Goal: Task Accomplishment & Management: Complete application form

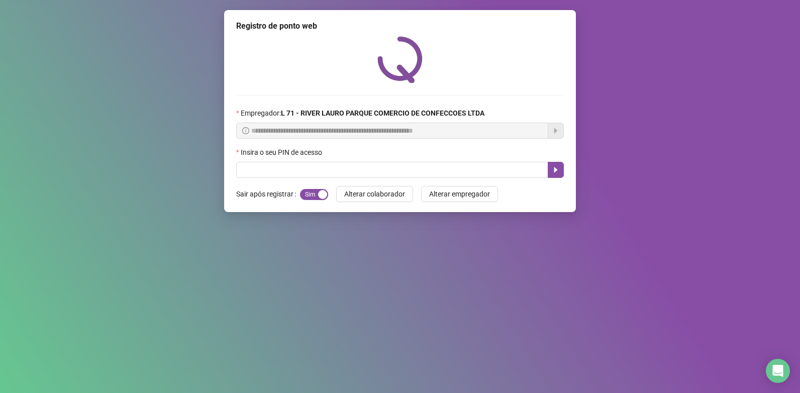
click at [342, 167] on input "text" at bounding box center [392, 170] width 312 height 16
type input "*****"
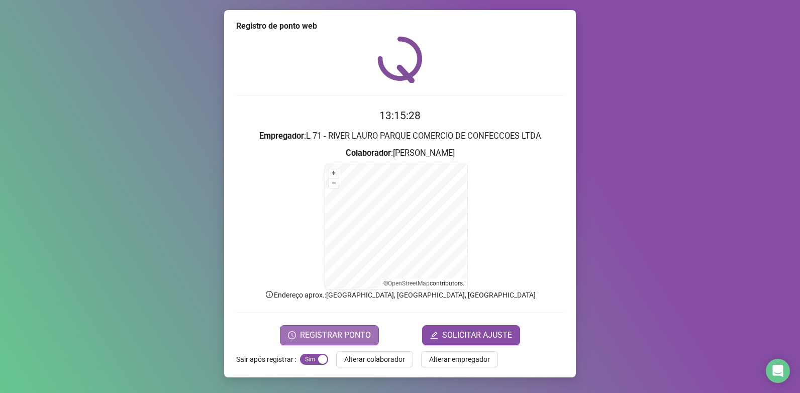
click at [307, 328] on button "REGISTRAR PONTO" at bounding box center [329, 335] width 99 height 20
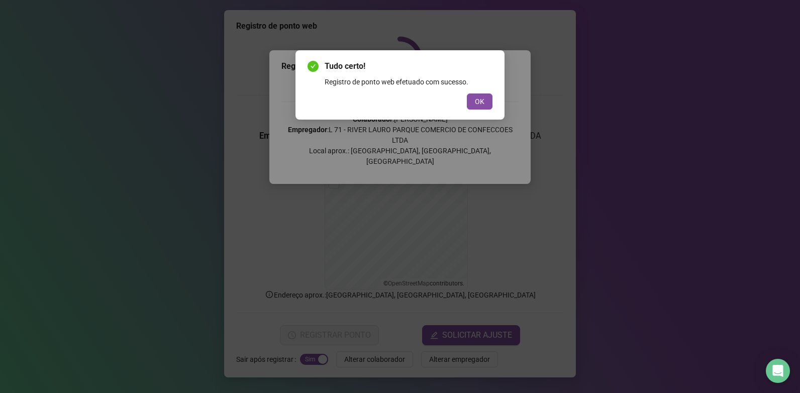
drag, startPoint x: 461, startPoint y: 184, endPoint x: 469, endPoint y: 135, distance: 49.9
click at [465, 174] on div "Tudo certo! Registro de ponto web efetuado com sucesso. OK" at bounding box center [400, 196] width 800 height 393
click at [484, 95] on button "OK" at bounding box center [480, 101] width 26 height 16
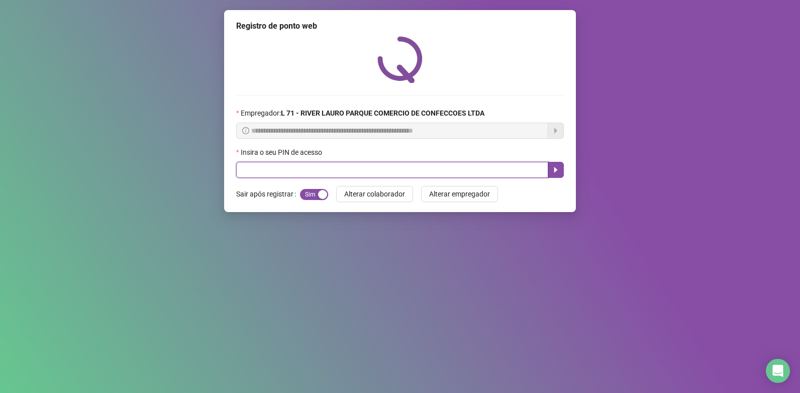
drag, startPoint x: 420, startPoint y: 171, endPoint x: 418, endPoint y: 193, distance: 21.2
click at [419, 187] on div "**********" at bounding box center [400, 111] width 352 height 202
type input "*****"
click at [555, 172] on icon "caret-right" at bounding box center [556, 170] width 4 height 6
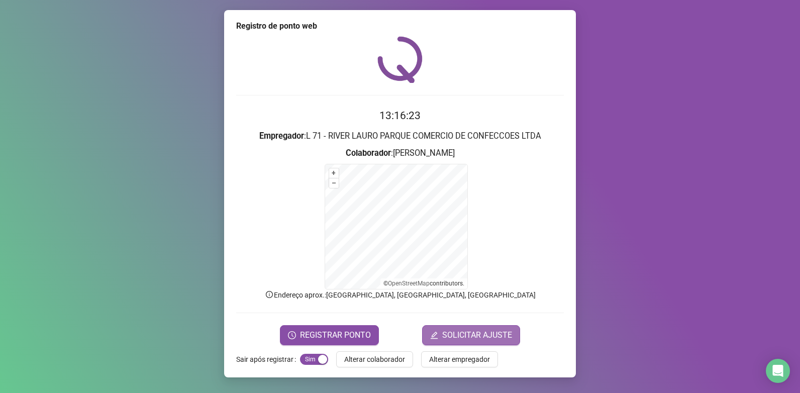
click at [494, 337] on span "SOLICITAR AJUSTE" at bounding box center [477, 335] width 70 height 12
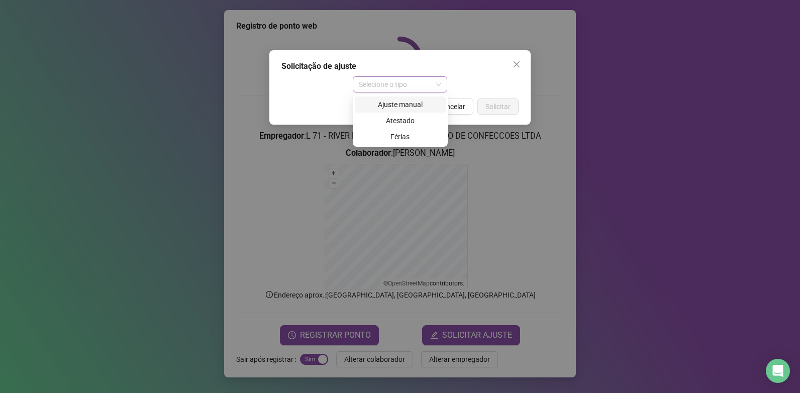
click at [400, 86] on span "Selecione o tipo" at bounding box center [400, 84] width 83 height 15
click at [400, 105] on div "Ajuste manual" at bounding box center [400, 104] width 79 height 11
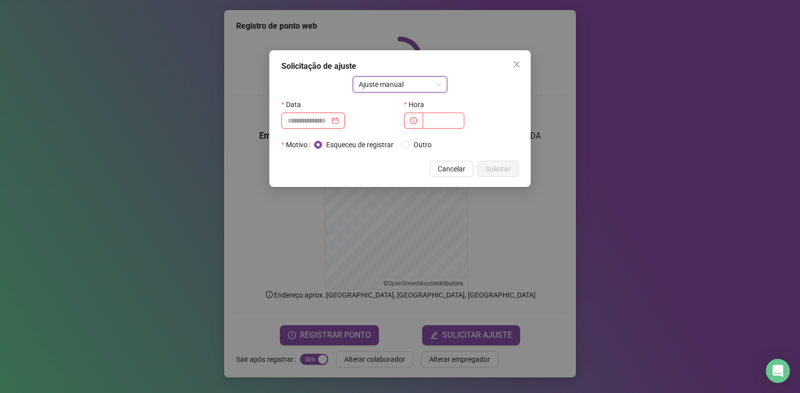
click at [316, 125] on input at bounding box center [309, 120] width 42 height 11
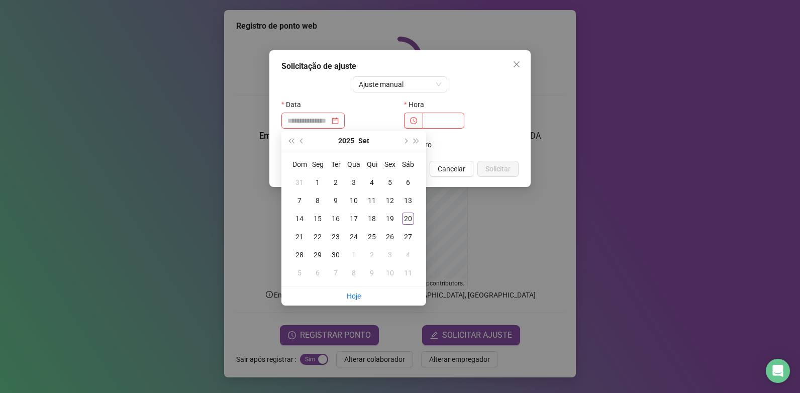
drag, startPoint x: 557, startPoint y: 25, endPoint x: 554, endPoint y: 43, distance: 18.3
click at [559, 30] on div "Solicitação de ajuste Ajuste manual Data Hora Motivo Esqueceu de registrar Outr…" at bounding box center [400, 196] width 800 height 393
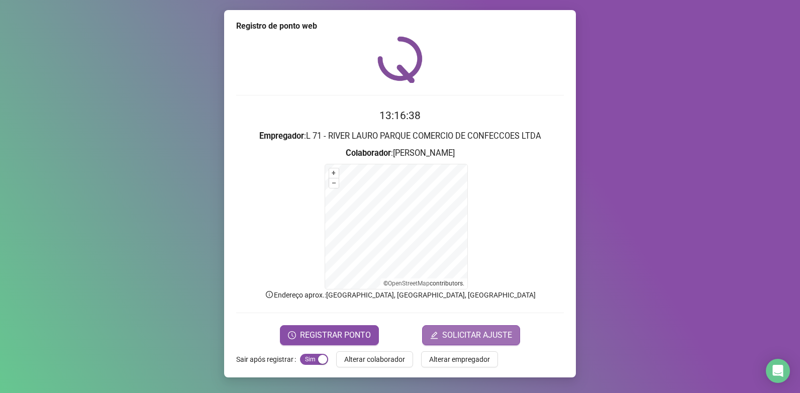
click at [438, 344] on button "SOLICITAR AJUSTE" at bounding box center [471, 335] width 98 height 20
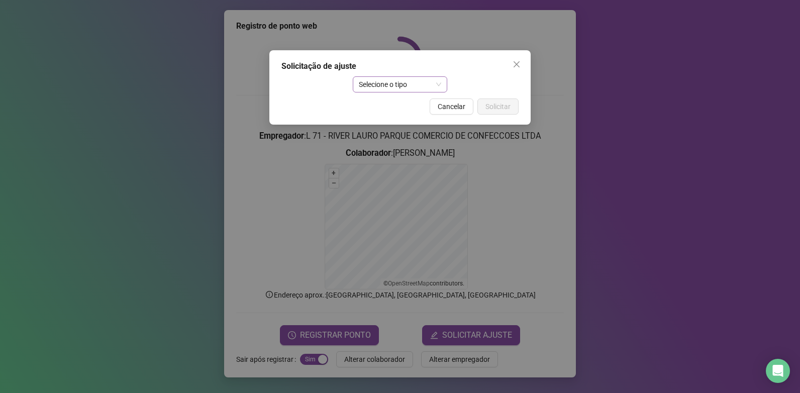
drag, startPoint x: 391, startPoint y: 69, endPoint x: 395, endPoint y: 88, distance: 20.0
click at [395, 88] on div "Solicitação de ajuste Selecione o tipo Cancelar Solicitar" at bounding box center [399, 87] width 261 height 74
click at [396, 88] on span "Selecione o tipo" at bounding box center [400, 84] width 83 height 15
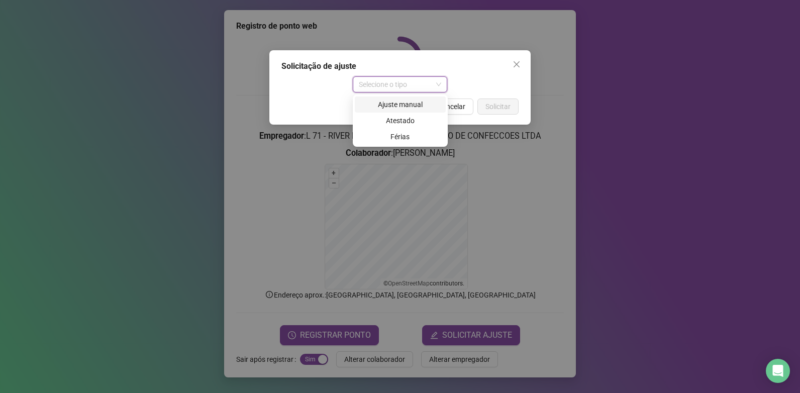
click at [406, 104] on div "Ajuste manual" at bounding box center [400, 104] width 79 height 11
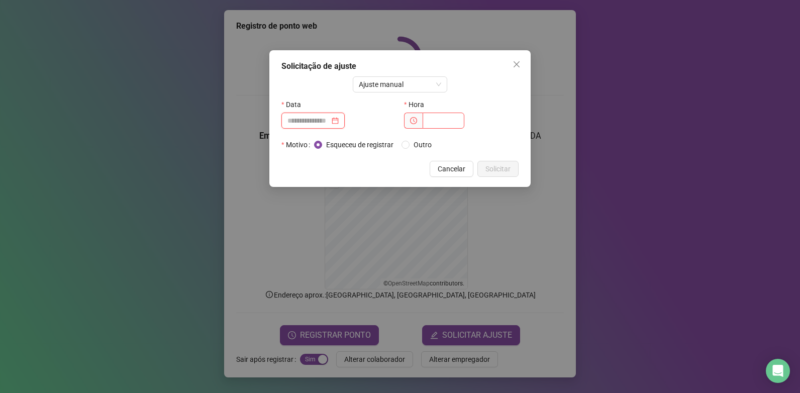
click at [330, 122] on input at bounding box center [309, 120] width 42 height 11
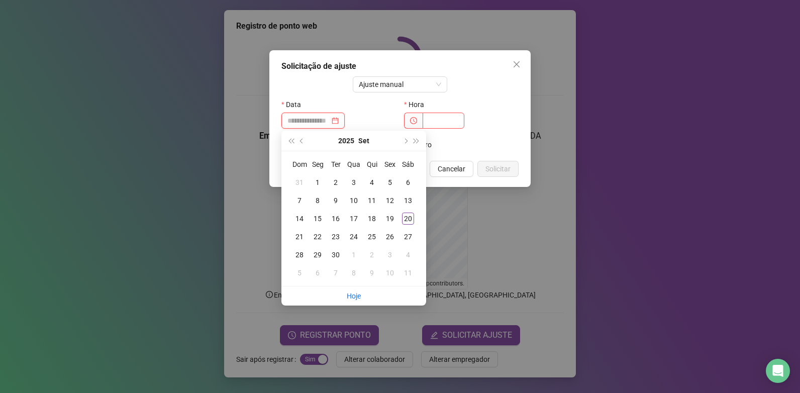
click at [330, 122] on input at bounding box center [309, 120] width 42 height 11
type input "**********"
click at [406, 219] on div "20" at bounding box center [408, 219] width 12 height 12
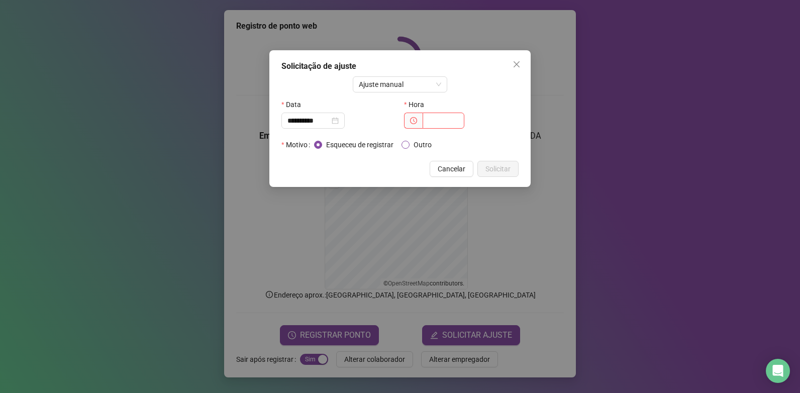
click at [416, 144] on span "Outro" at bounding box center [423, 144] width 26 height 11
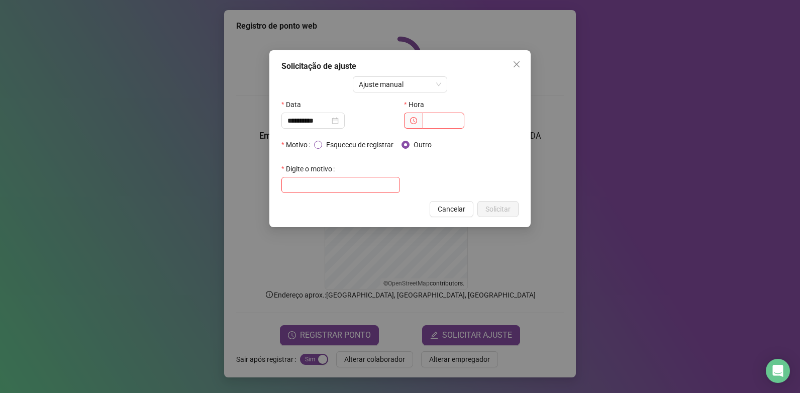
click at [340, 145] on span "Esqueceu de registrar" at bounding box center [359, 144] width 75 height 11
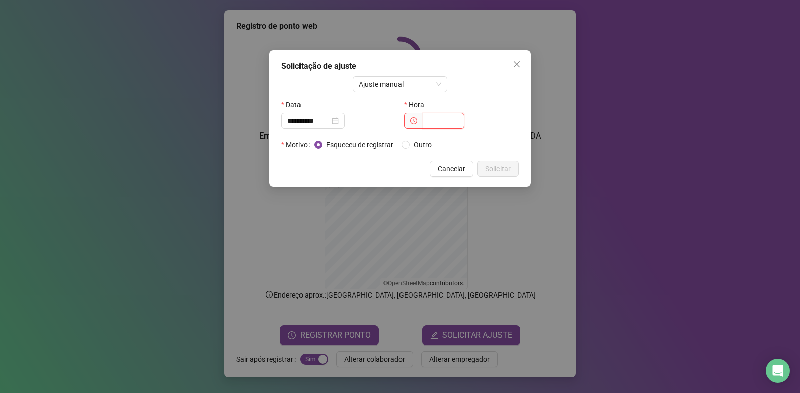
click at [436, 126] on input "text" at bounding box center [444, 121] width 42 height 16
click at [428, 119] on input "text" at bounding box center [444, 121] width 42 height 16
type input "*****"
click at [517, 171] on button "Solicitar" at bounding box center [497, 169] width 41 height 16
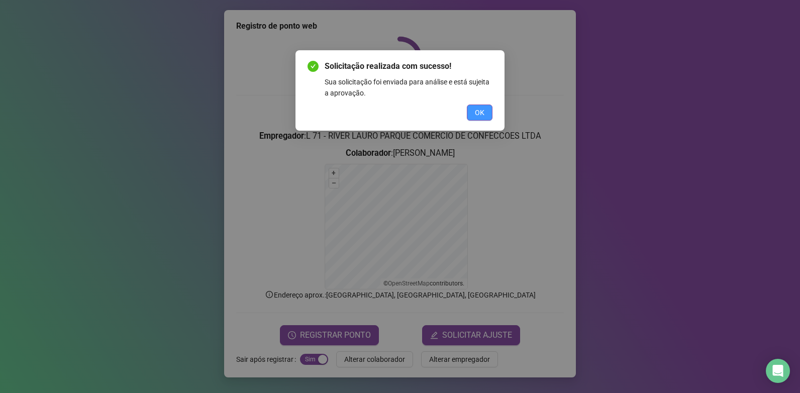
click at [479, 115] on span "OK" at bounding box center [480, 112] width 10 height 11
